Goal: Task Accomplishment & Management: Manage account settings

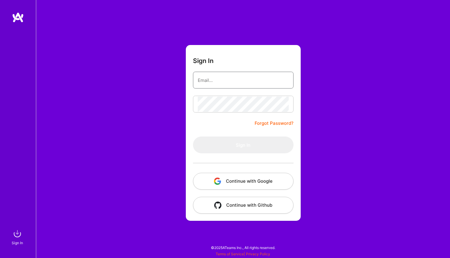
click at [247, 76] on input "email" at bounding box center [243, 79] width 91 height 15
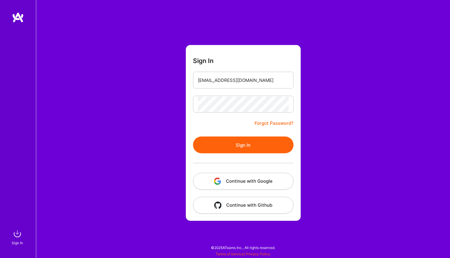
click at [236, 146] on button "Sign In" at bounding box center [243, 144] width 101 height 17
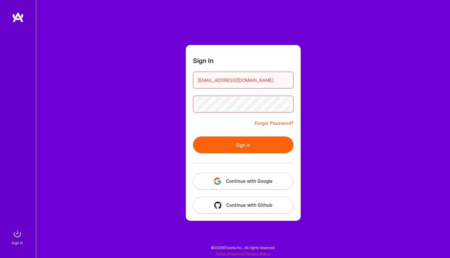
click at [243, 146] on button "Sign In" at bounding box center [243, 144] width 101 height 17
click at [244, 180] on button "Continue with Google" at bounding box center [243, 181] width 101 height 17
click at [215, 81] on input "[EMAIL_ADDRESS][DOMAIN_NAME]" at bounding box center [243, 79] width 91 height 15
type input "[PERSON_NAME][EMAIL_ADDRESS][DOMAIN_NAME]"
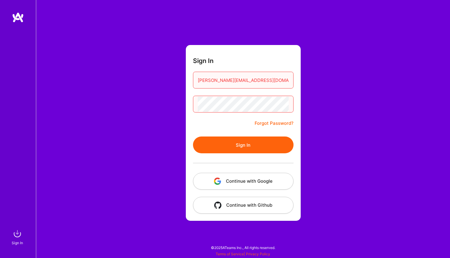
click at [232, 144] on button "Sign In" at bounding box center [243, 144] width 101 height 17
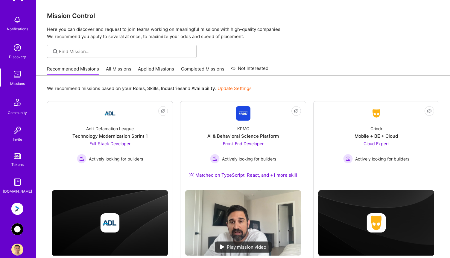
scroll to position [31, 0]
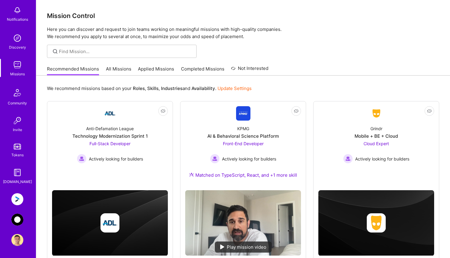
click at [20, 221] on img at bounding box center [17, 219] width 12 height 12
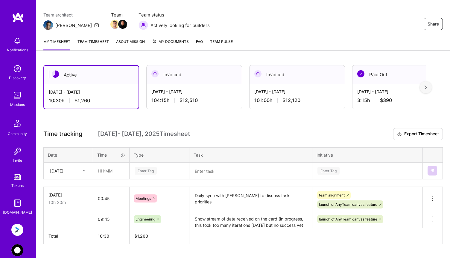
scroll to position [61, 0]
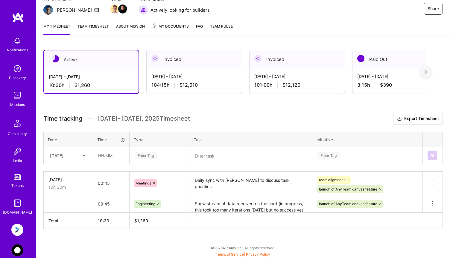
click at [79, 153] on div "[DATE]" at bounding box center [63, 155] width 33 height 10
click at [62, 205] on div "[DATE]" at bounding box center [68, 205] width 49 height 11
click at [104, 159] on input "text" at bounding box center [111, 155] width 36 height 16
type input "11:00"
click at [147, 154] on div "Enter Tag" at bounding box center [146, 155] width 22 height 9
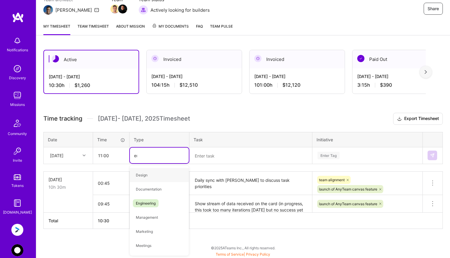
type input "eng"
click at [151, 176] on span "Engineering" at bounding box center [146, 175] width 26 height 8
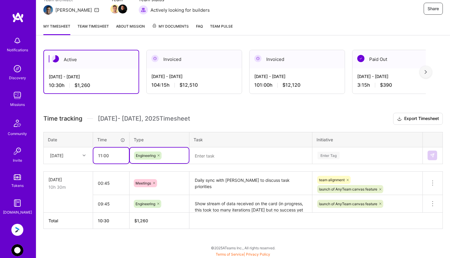
click at [111, 156] on input "11:00" at bounding box center [111, 155] width 36 height 16
type input "11:15"
click at [200, 154] on textarea at bounding box center [251, 156] width 122 height 16
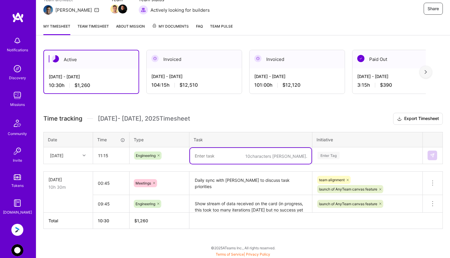
paste textarea "Progress till now (PR): Toggle AI Settings using a settings icon on the chat pa…"
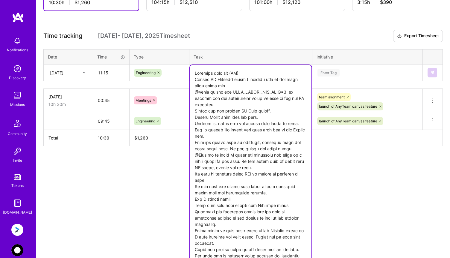
type textarea "Progress till now (PR): Toggle AI Settings using a settings icon on the chat pa…"
click at [342, 73] on div "Active [DATE] - [DATE] 10:30 h $1,260 Invoiced [DATE] - [DATE] 104:15 h $12,510…" at bounding box center [243, 67] width 414 height 215
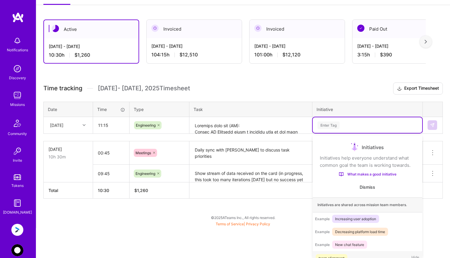
scroll to position [10, 0]
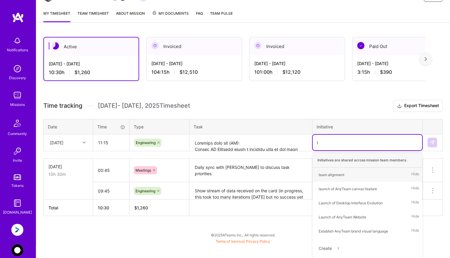
type input "la"
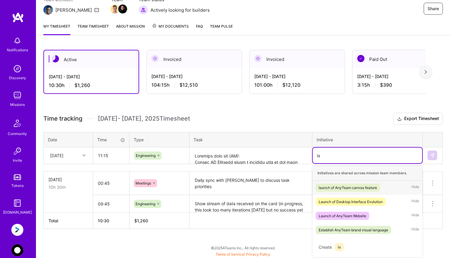
click at [333, 187] on div "launch of AnyTeam canvas feature" at bounding box center [348, 187] width 58 height 6
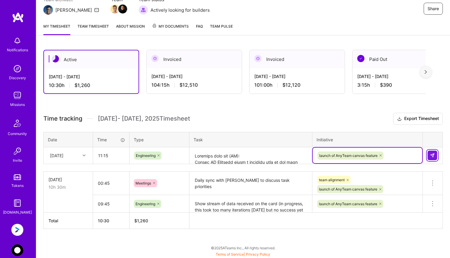
click at [435, 155] on button at bounding box center [433, 155] width 10 height 10
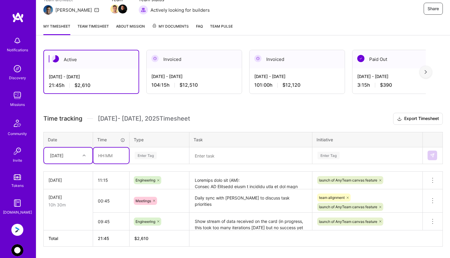
click at [106, 156] on input "text" at bounding box center [111, 155] width 36 height 16
type input "00:30"
click at [148, 156] on div "Enter Tag" at bounding box center [146, 155] width 22 height 9
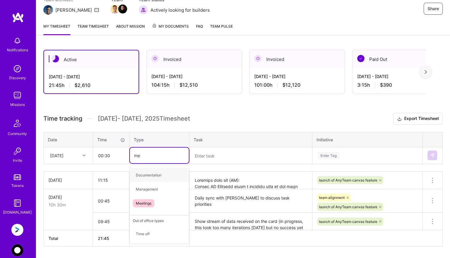
type input "mee"
click at [146, 174] on span "Meetings" at bounding box center [144, 175] width 22 height 8
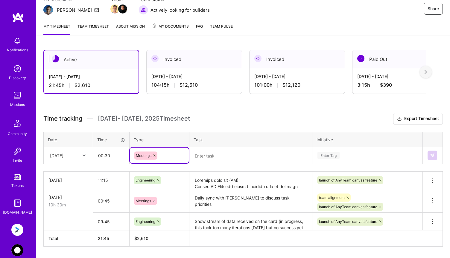
click at [213, 159] on textarea at bounding box center [251, 156] width 122 height 16
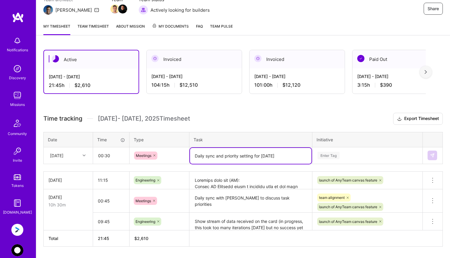
type textarea "Daily sync and priority setting for [DATE]"
click at [332, 156] on div "Enter Tag" at bounding box center [368, 155] width 110 height 16
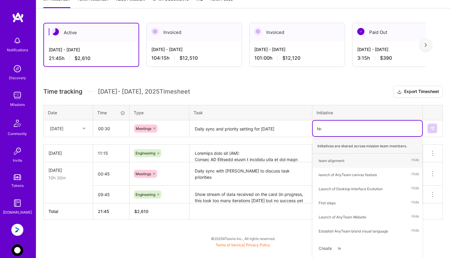
scroll to position [78, 0]
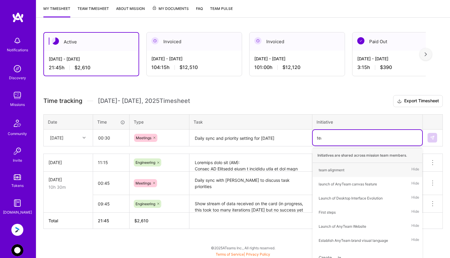
type input "team"
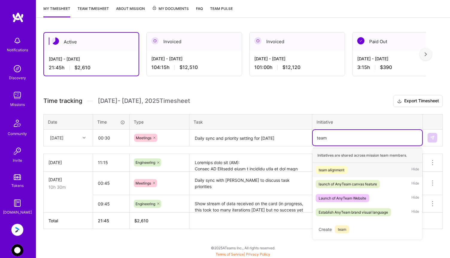
click at [338, 169] on div "team alignment" at bounding box center [332, 170] width 26 height 6
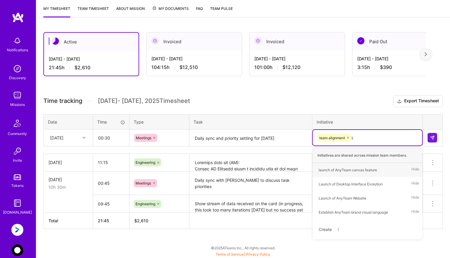
type input "[PERSON_NAME]"
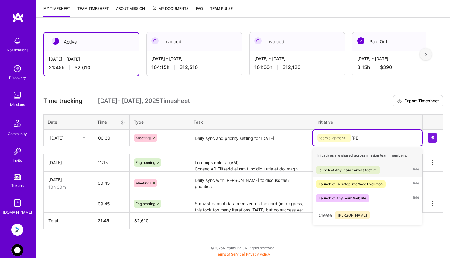
click at [339, 172] on div "launch of AnyTeam canvas feature" at bounding box center [348, 170] width 58 height 6
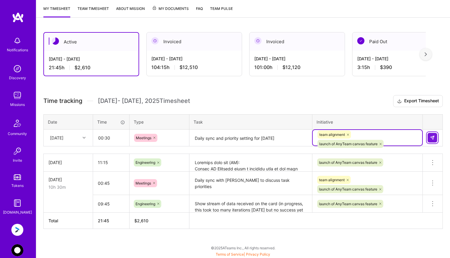
click at [431, 137] on img at bounding box center [432, 137] width 5 height 5
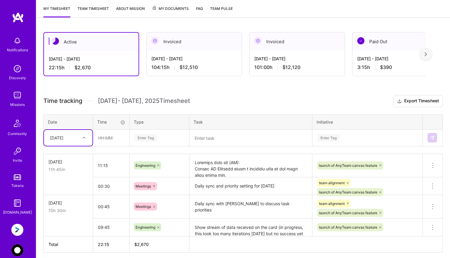
click at [63, 138] on div "[DATE]" at bounding box center [56, 137] width 13 height 6
click at [63, 187] on div "[DATE]" at bounding box center [68, 187] width 49 height 11
click at [107, 142] on input "text" at bounding box center [111, 138] width 36 height 16
type input "01:30"
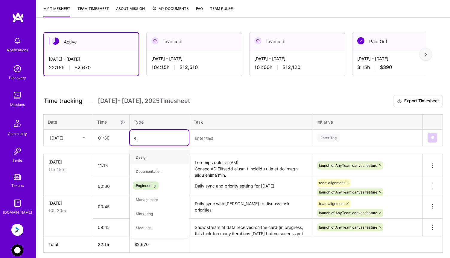
type input "eng"
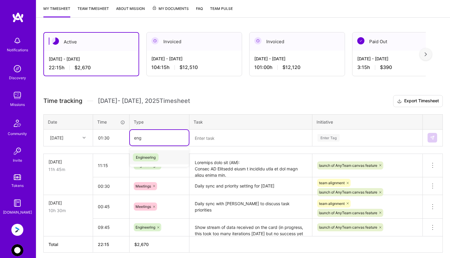
click at [151, 155] on span "Engineering" at bounding box center [146, 157] width 26 height 8
click at [208, 137] on textarea at bounding box center [251, 138] width 122 height 16
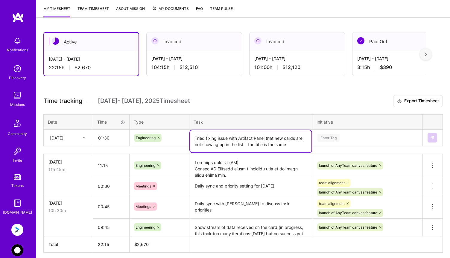
type textarea "Tried fixing issue with Artifact Panel that new cards are not showing up in the…"
click at [334, 136] on div "Enter Tag" at bounding box center [329, 137] width 22 height 9
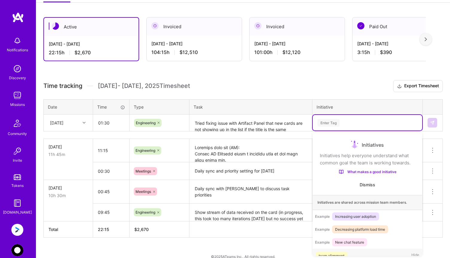
scroll to position [11, 0]
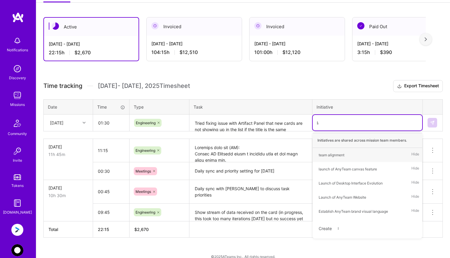
type input "[PERSON_NAME]"
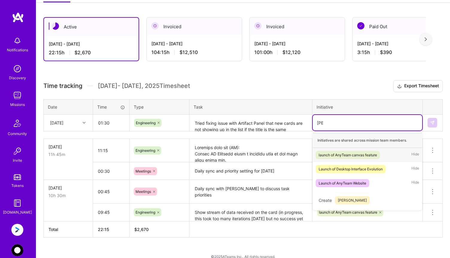
click at [341, 154] on div "launch of AnyTeam canvas feature" at bounding box center [348, 155] width 58 height 6
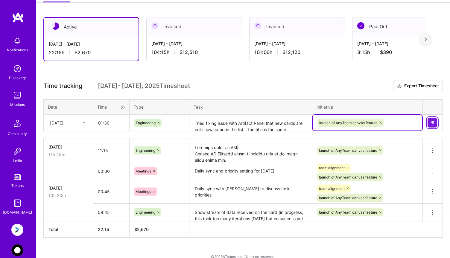
click at [433, 123] on img at bounding box center [432, 122] width 5 height 5
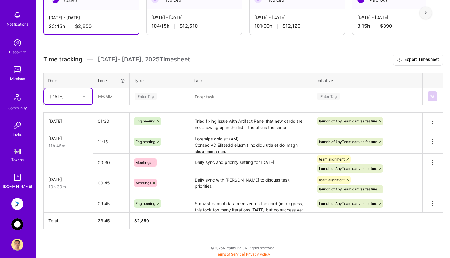
scroll to position [31, 0]
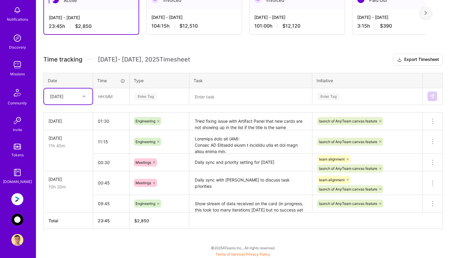
click at [18, 199] on img at bounding box center [17, 199] width 12 height 12
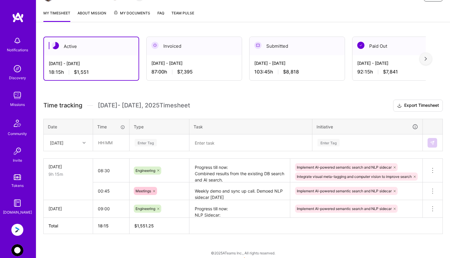
scroll to position [79, 0]
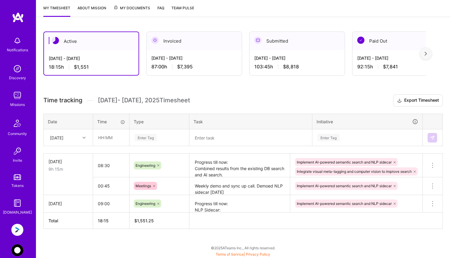
click at [81, 137] on div at bounding box center [84, 138] width 9 height 8
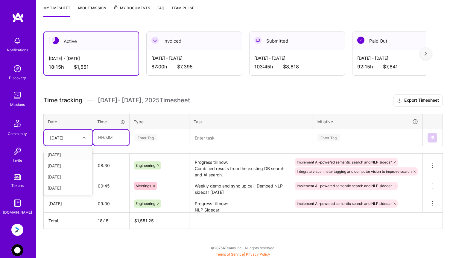
click at [108, 135] on input "text" at bounding box center [111, 137] width 36 height 16
type input "03:00"
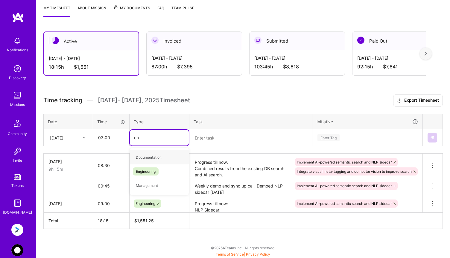
type input "eng"
click at [145, 156] on span "Engineering" at bounding box center [146, 157] width 26 height 8
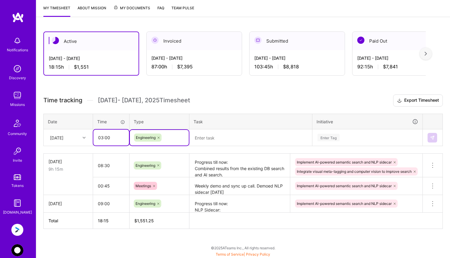
click at [100, 138] on input "03:00" at bounding box center [111, 137] width 36 height 16
type input "02:00"
click at [222, 137] on textarea at bounding box center [251, 138] width 122 height 16
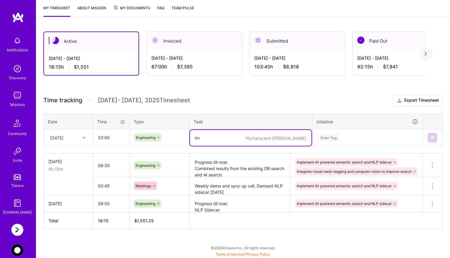
type textarea "I"
type textarea "Grouped secondary results as per the explanations"
click at [358, 136] on div "Enter Tag" at bounding box center [367, 137] width 101 height 7
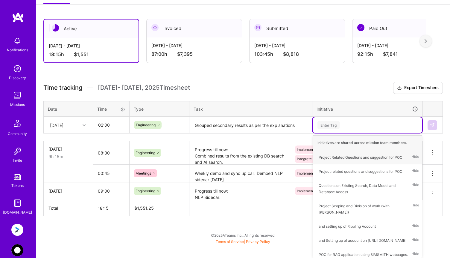
type input "n"
type input "int"
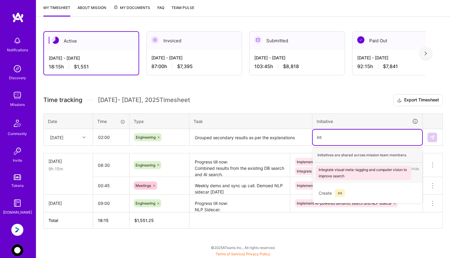
scroll to position [79, 0]
click at [378, 169] on div "Integrate visual meta-tagging and computer vision to improve search" at bounding box center [364, 173] width 90 height 13
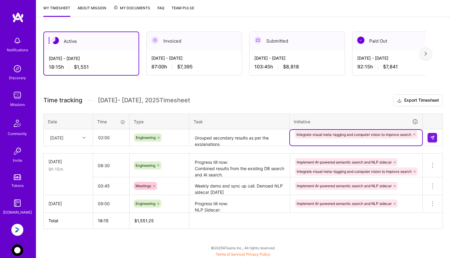
click at [250, 142] on textarea "Grouped secondary results as per the explanations" at bounding box center [239, 138] width 99 height 16
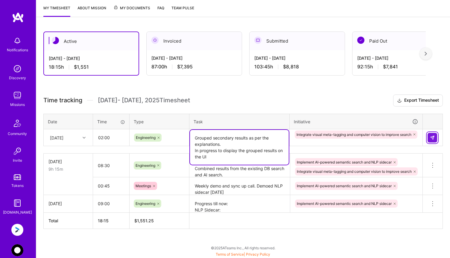
type textarea "Grouped secondary results as per the explanations. In progress to display the g…"
click at [434, 135] on img at bounding box center [432, 137] width 5 height 5
